Goal: Browse casually: Explore the website without a specific task or goal

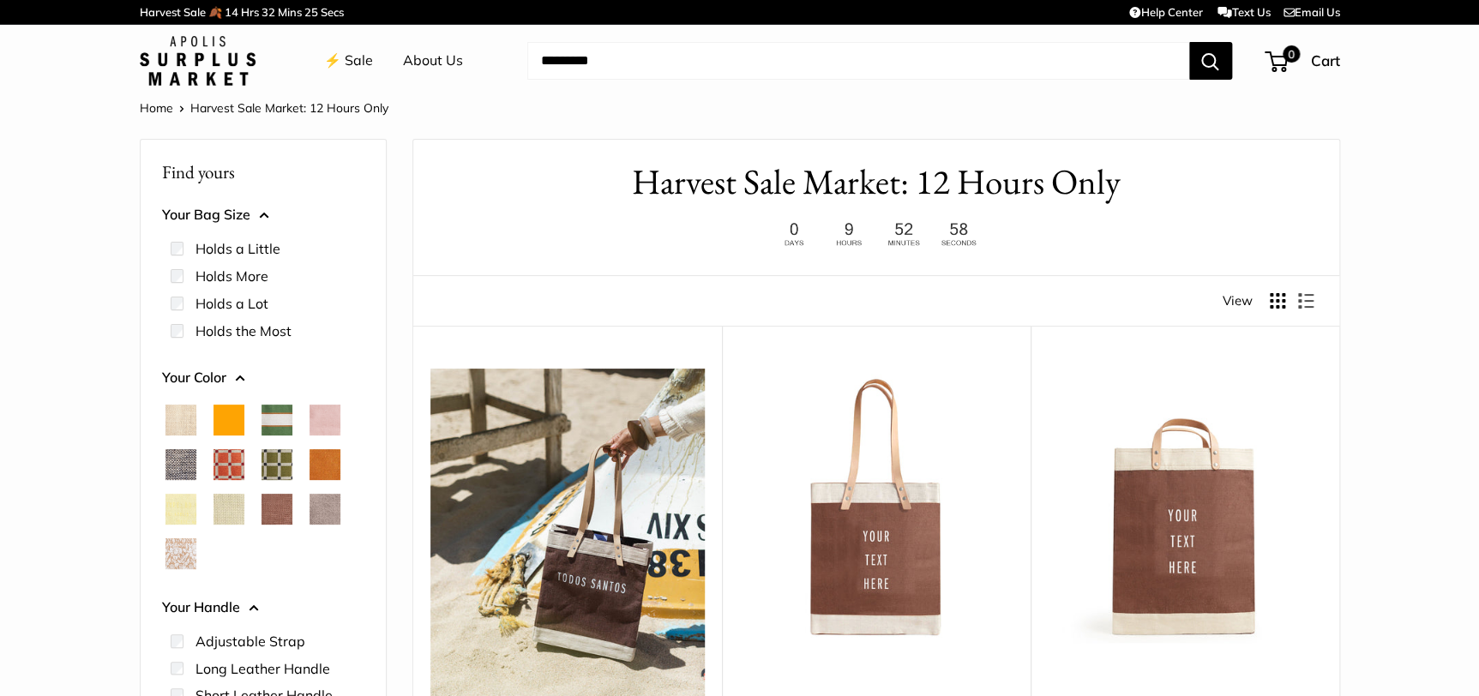
click at [277, 417] on span "Court Green" at bounding box center [277, 420] width 31 height 31
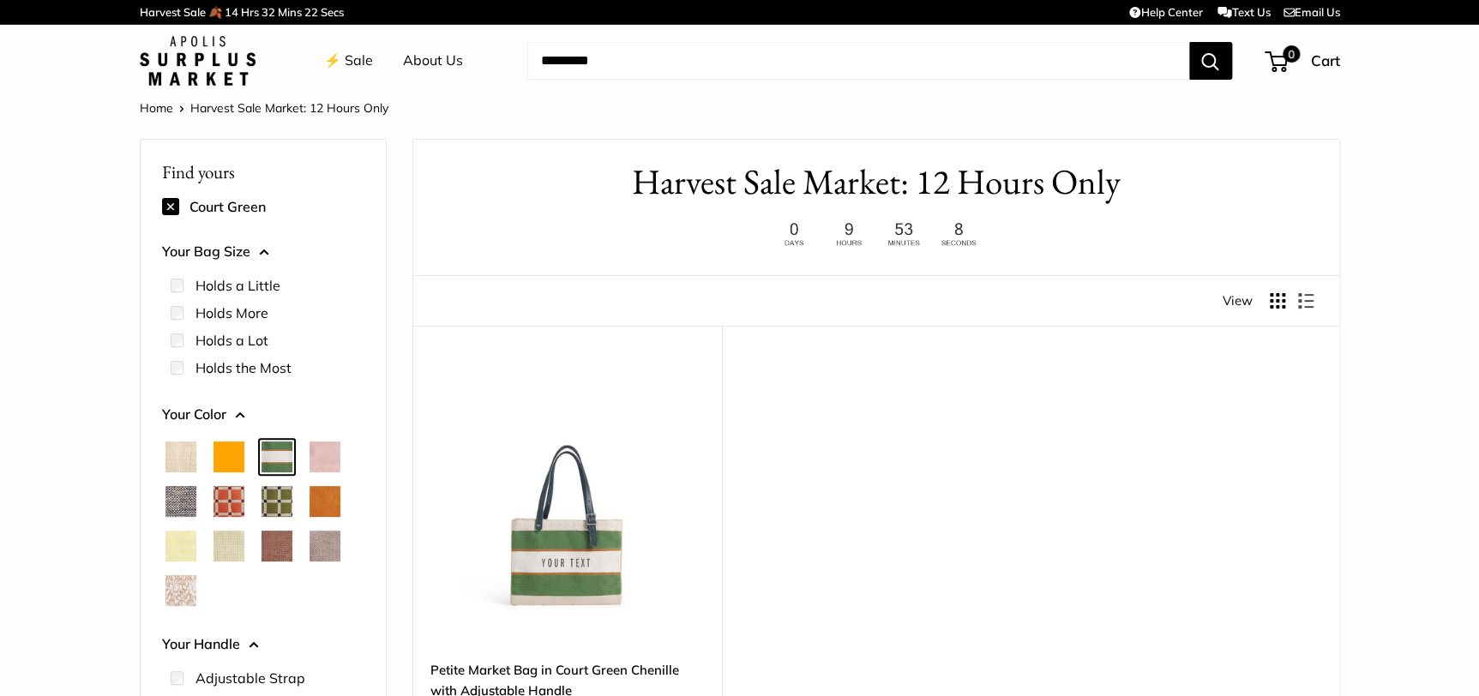
click at [220, 511] on span "Chenille Window Brick" at bounding box center [229, 501] width 31 height 31
click at [757, 198] on h1 "Harvest Sale Market: 12 Hours Only" at bounding box center [876, 182] width 875 height 51
click at [727, 182] on h1 "Harvest Sale Market: 12 Hours Only" at bounding box center [876, 182] width 875 height 51
click at [163, 73] on img at bounding box center [198, 61] width 116 height 50
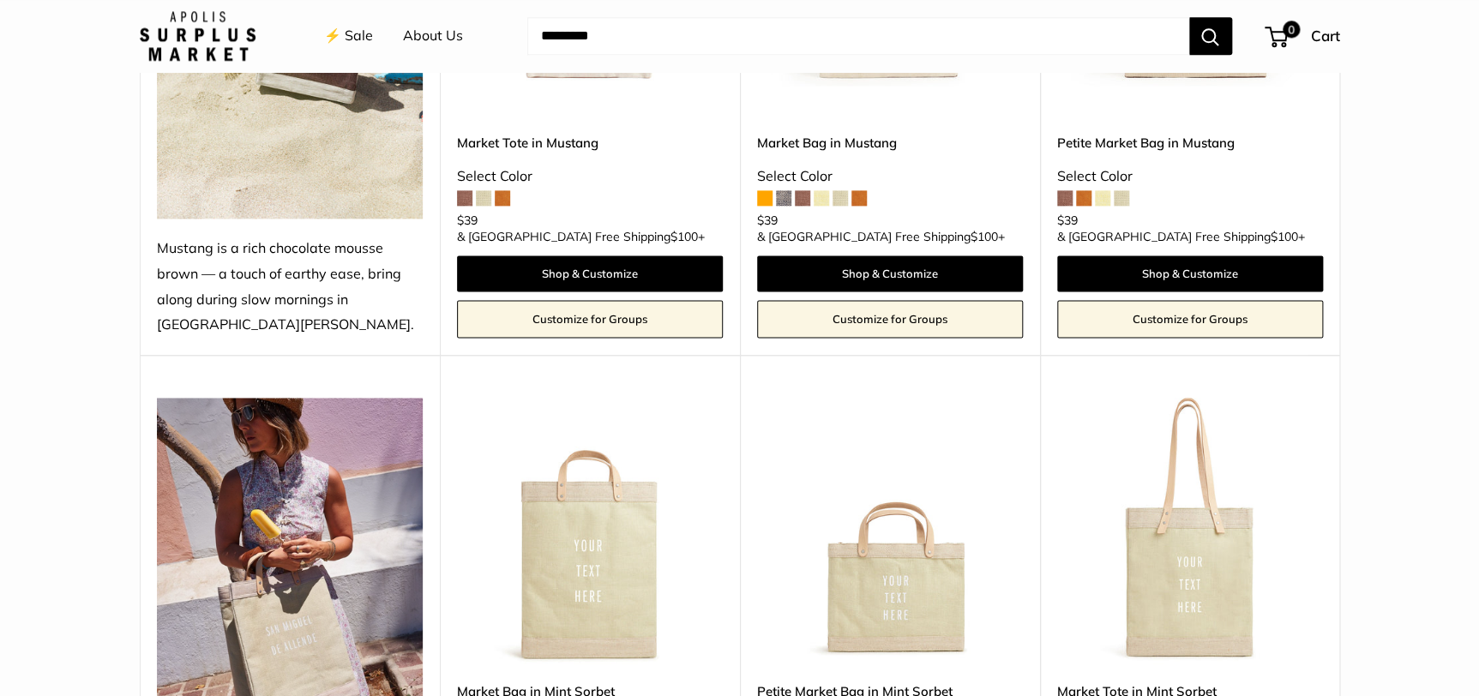
scroll to position [1169, 0]
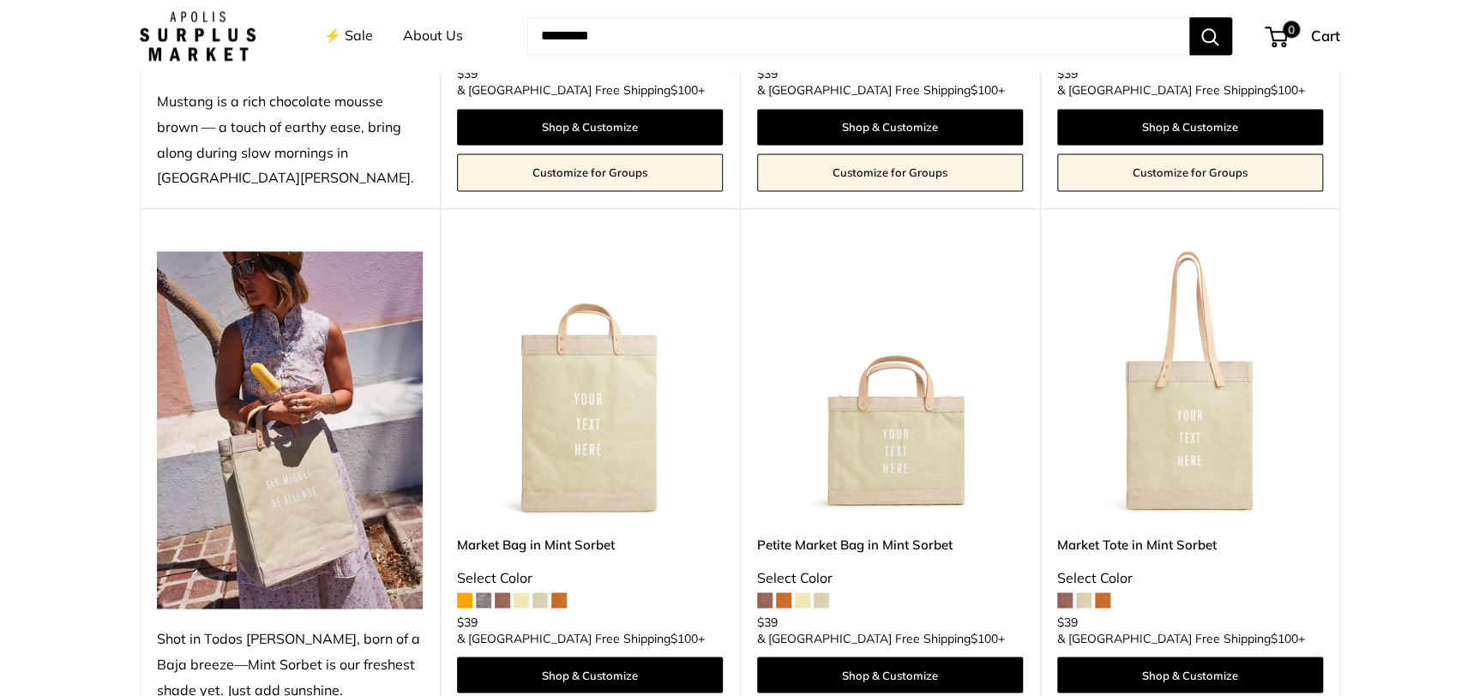
click at [1063, 600] on span at bounding box center [1064, 600] width 15 height 15
click at [480, 600] on span at bounding box center [483, 600] width 15 height 15
